Goal: Obtain resource: Obtain resource

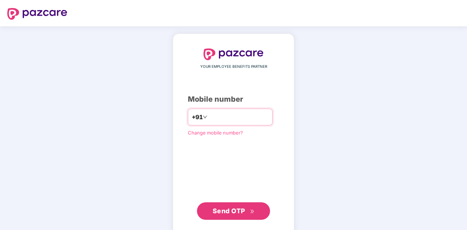
click at [221, 117] on input "number" at bounding box center [238, 117] width 60 height 12
type input "**********"
click at [229, 211] on span "Send OTP" at bounding box center [228, 211] width 32 height 8
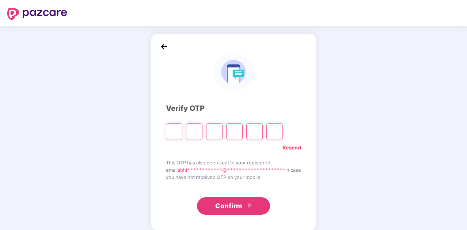
type input "*"
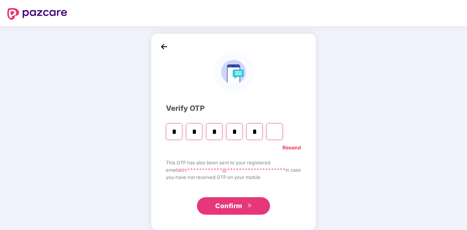
type input "*"
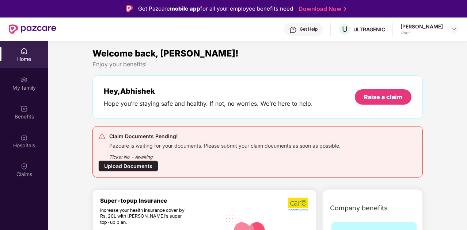
click at [126, 162] on div "Upload Documents" at bounding box center [128, 166] width 60 height 11
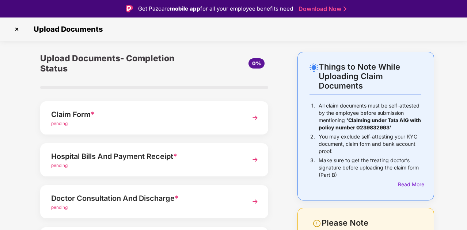
click at [172, 114] on div "Claim Form *" at bounding box center [145, 115] width 189 height 12
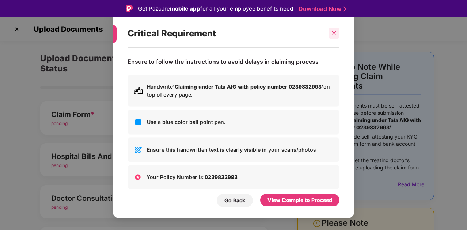
click at [332, 34] on icon "close" at bounding box center [333, 33] width 5 height 5
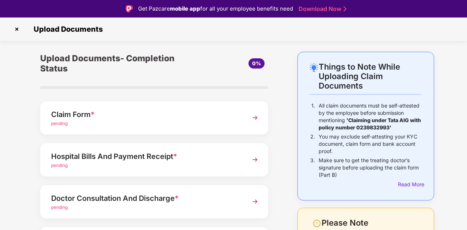
click at [258, 119] on img at bounding box center [254, 117] width 13 height 13
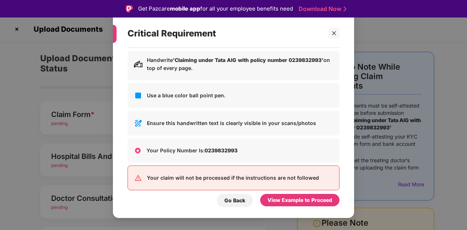
scroll to position [37, 0]
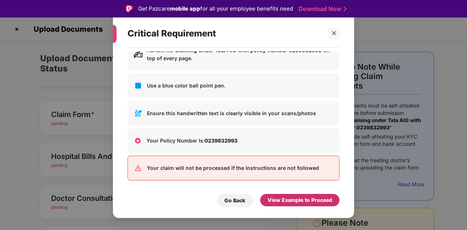
click at [296, 200] on div "View Example to Proceed" at bounding box center [299, 200] width 65 height 8
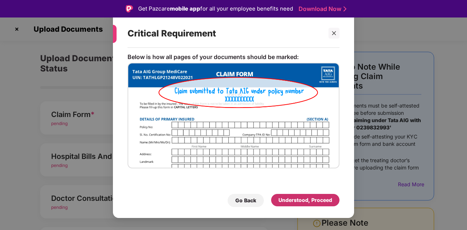
scroll to position [4, 0]
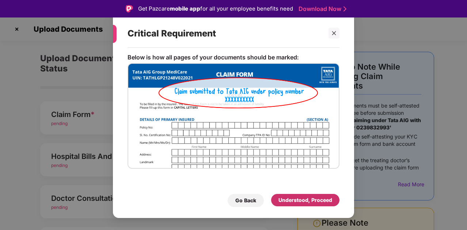
click at [294, 200] on div "Understood, Proceed" at bounding box center [305, 200] width 54 height 8
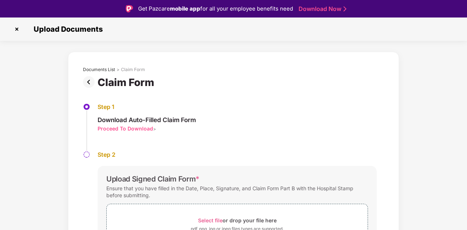
click at [124, 129] on div "Proceed To Download" at bounding box center [124, 128] width 55 height 7
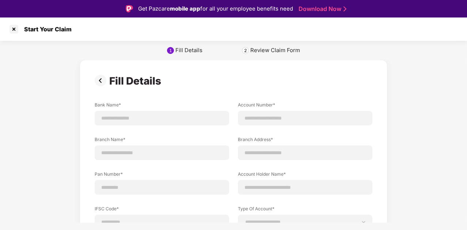
click at [102, 81] on img at bounding box center [102, 81] width 15 height 12
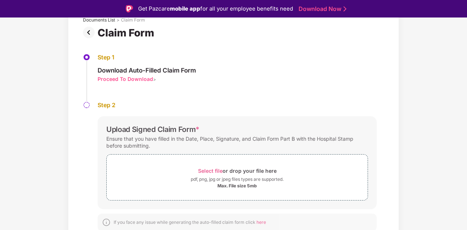
scroll to position [51, 0]
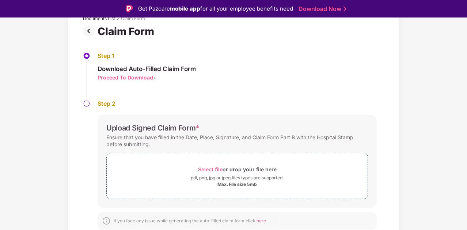
click at [123, 76] on div "Proceed To Download" at bounding box center [124, 77] width 55 height 7
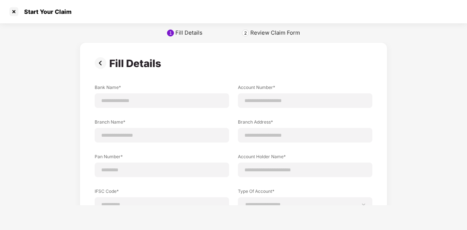
click at [96, 63] on img at bounding box center [102, 63] width 15 height 12
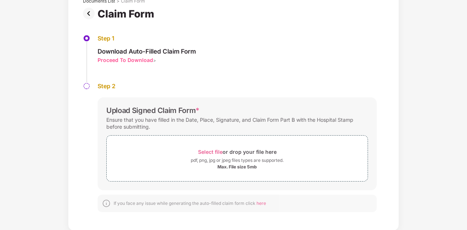
scroll to position [51, 0]
